Goal: Task Accomplishment & Management: Manage account settings

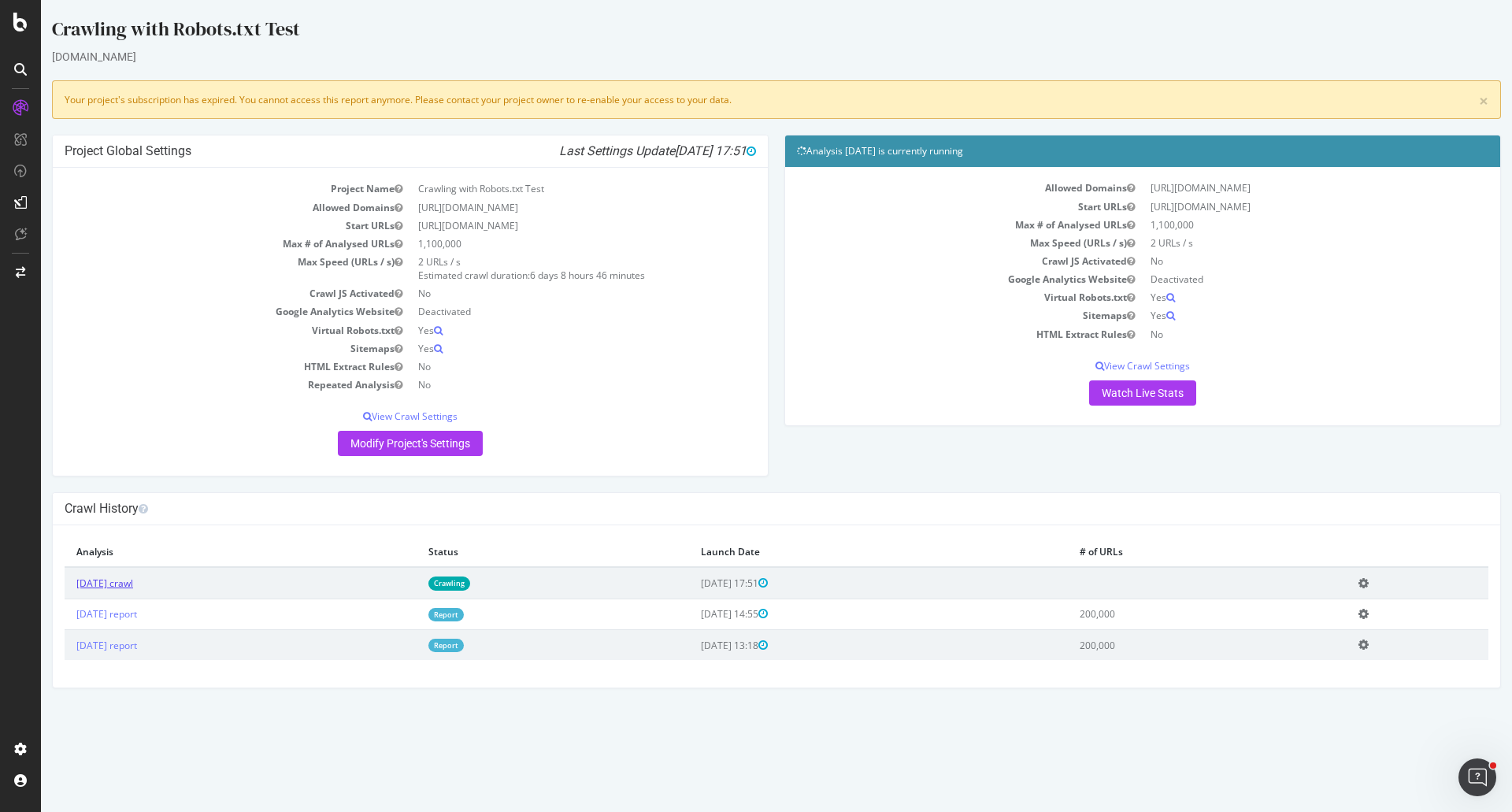
click at [123, 583] on link "[DATE] crawl" at bounding box center [105, 583] width 57 height 13
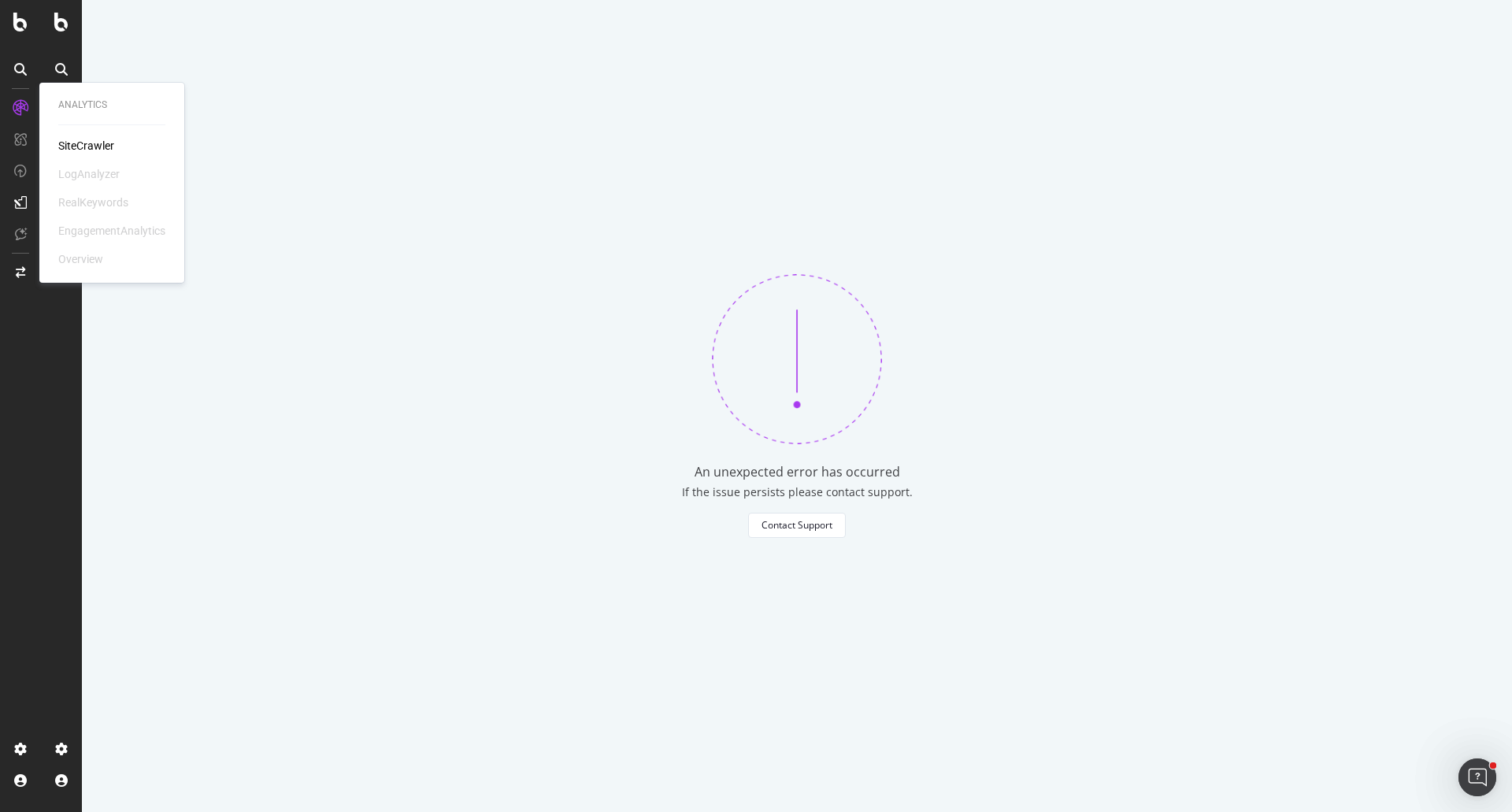
click at [280, 433] on div "An unexpected error has occurred If the issue persists please contact support. …" at bounding box center [797, 406] width 1430 height 812
click at [285, 150] on div "An unexpected error has occurred If the issue persists please contact support. …" at bounding box center [797, 406] width 1430 height 812
click at [289, 418] on div "Use SmartIndex to ensure content discovery across search engines" at bounding box center [797, 406] width 1430 height 812
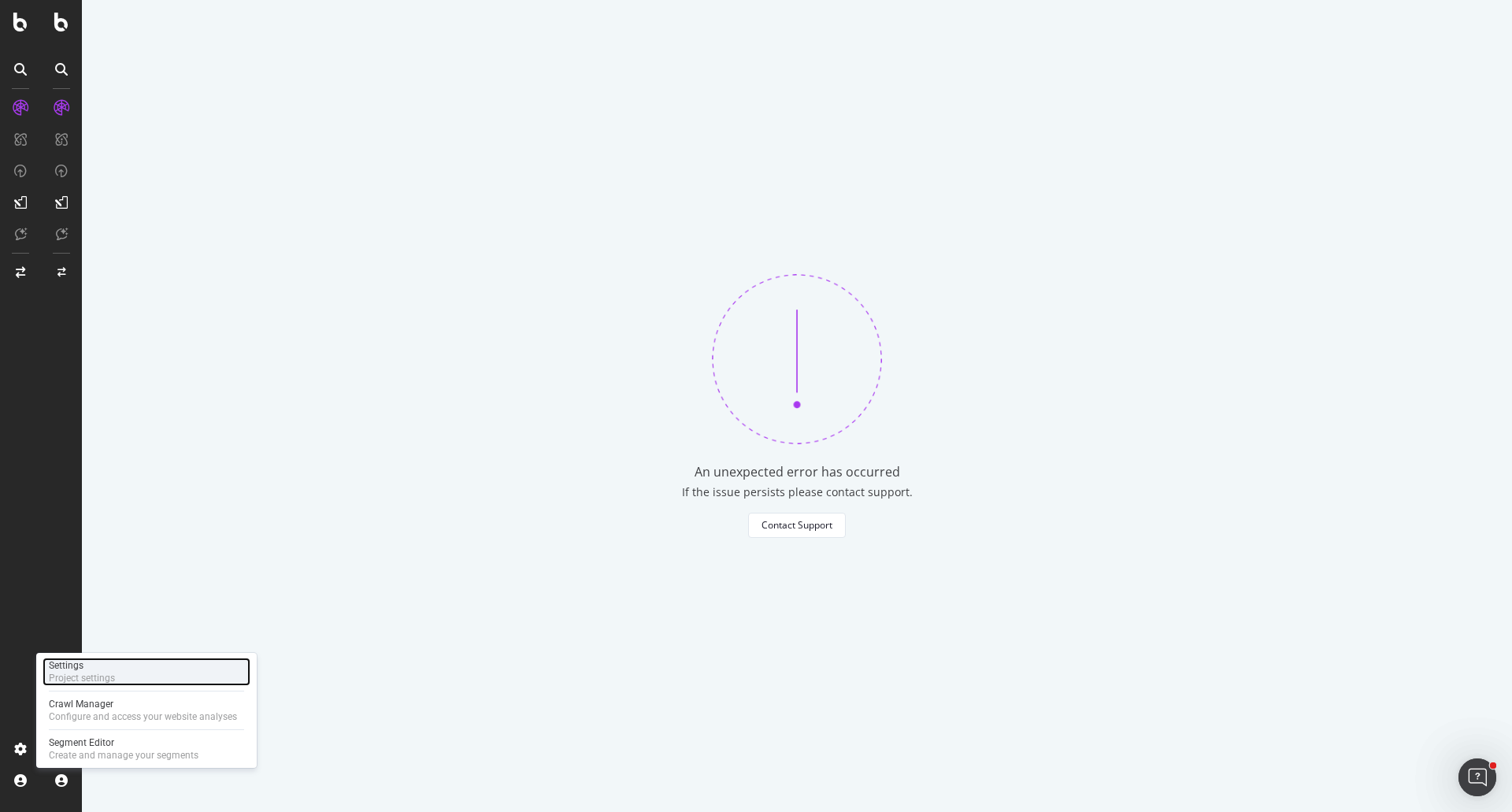
drag, startPoint x: 95, startPoint y: 667, endPoint x: 217, endPoint y: 663, distance: 122.1
click at [95, 667] on div "Settings" at bounding box center [82, 665] width 66 height 13
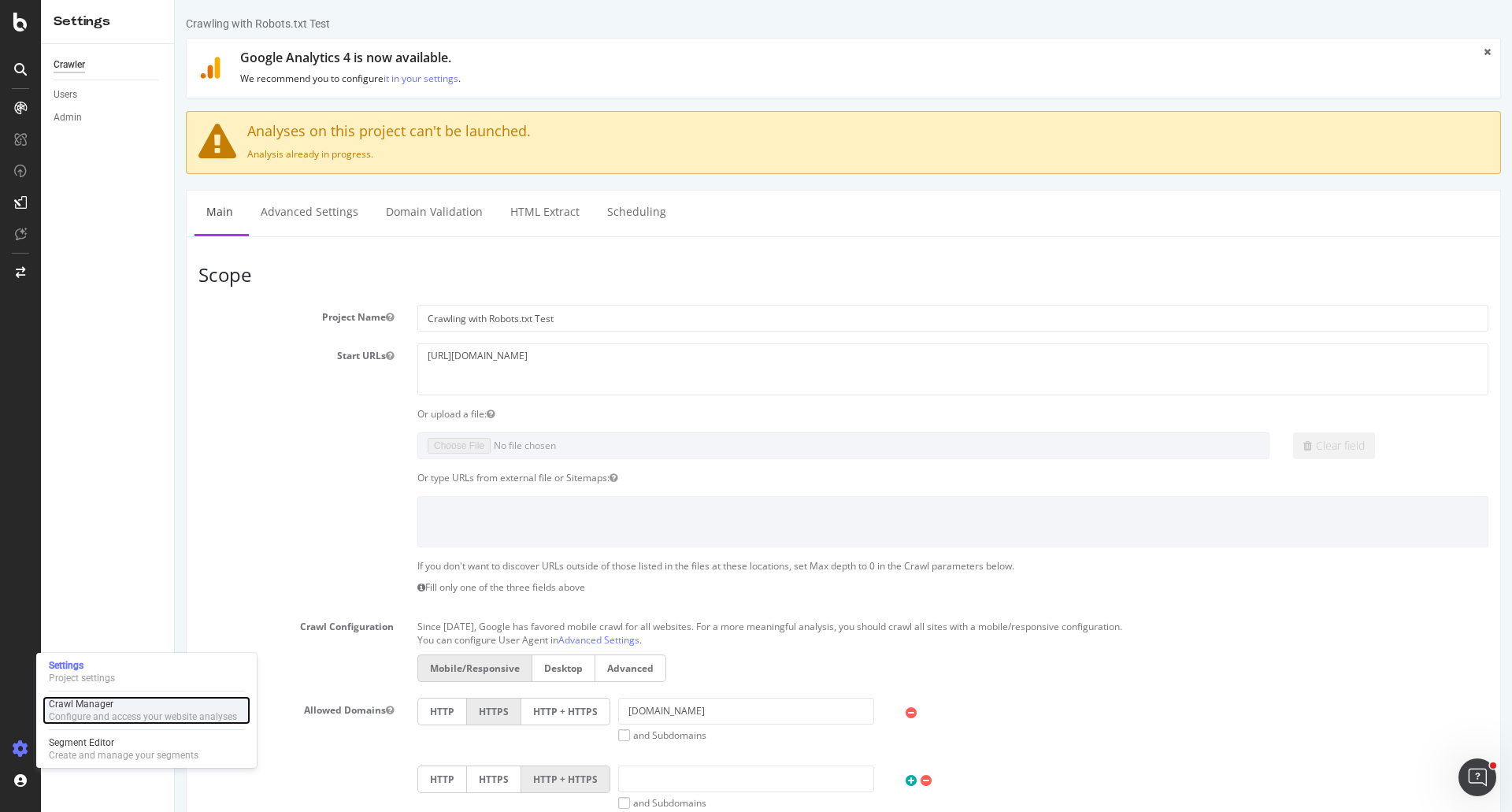
click at [133, 704] on div "Crawl Manager" at bounding box center [144, 704] width 189 height 13
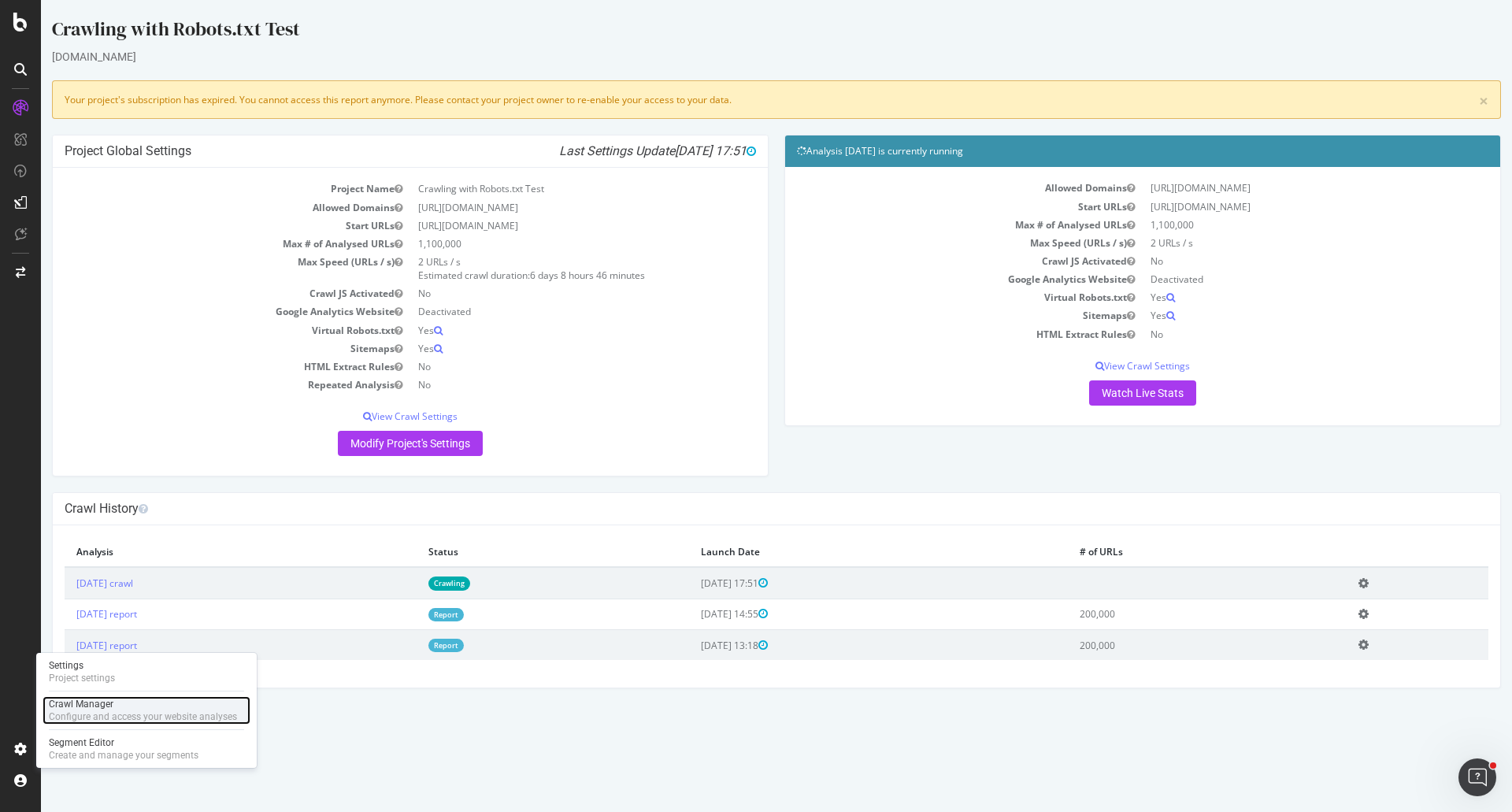
click at [97, 704] on div "Crawl Manager" at bounding box center [144, 704] width 189 height 13
